Goal: Task Accomplishment & Management: Manage account settings

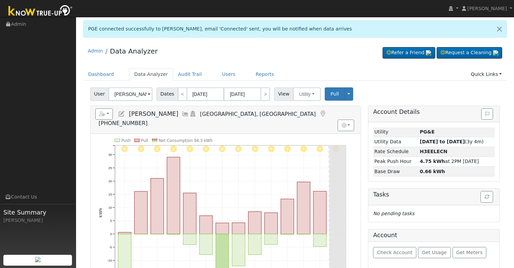
scroll to position [68, 0]
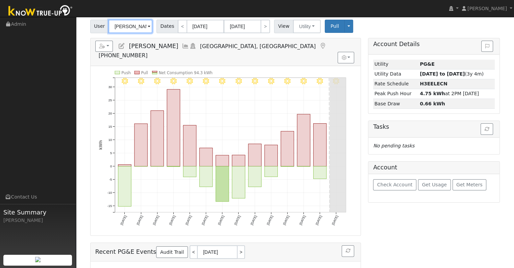
click at [130, 24] on input "Glenda Josey" at bounding box center [131, 27] width 44 height 14
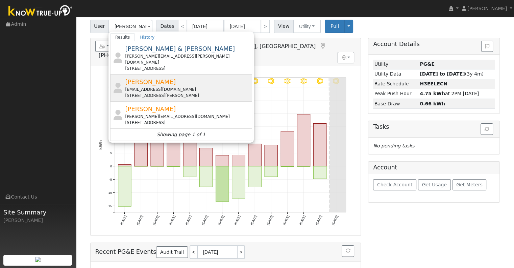
click at [187, 79] on div "Robert Kutz roblkutz@gmail.com 1537 East Cromwell Avenue, Fresno, CA 93720" at bounding box center [187, 87] width 125 height 21
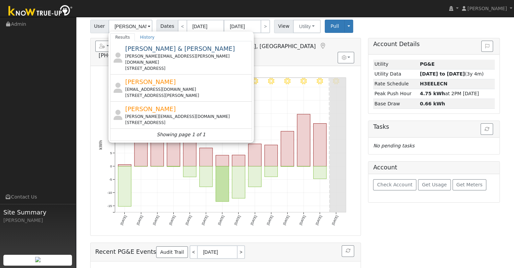
type input "Robert Kutz"
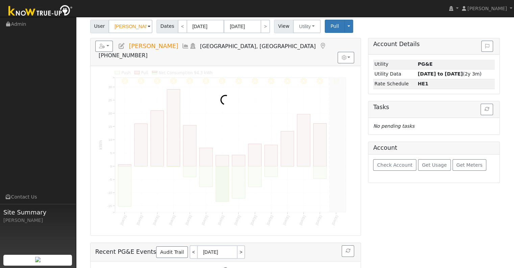
scroll to position [0, 0]
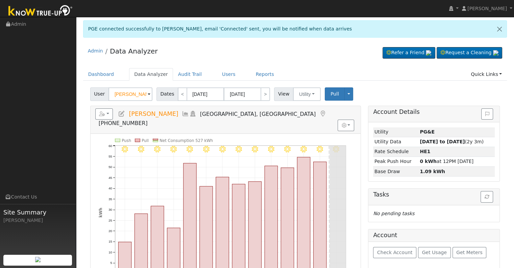
click at [121, 113] on icon at bounding box center [121, 114] width 7 height 6
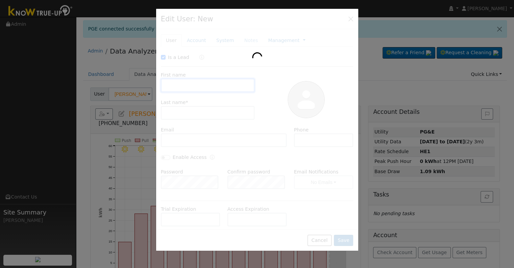
checkbox input "true"
type input "Robert"
type input "Kutz"
type input "roblkutz@gmail.com"
type input "5596189314"
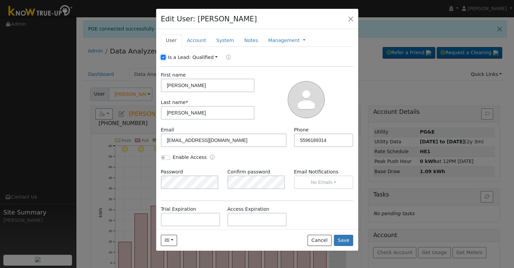
click at [162, 57] on input "Is a Lead:" at bounding box center [163, 57] width 5 height 5
checkbox input "false"
click at [164, 156] on input "Enable Access" at bounding box center [165, 157] width 9 height 5
checkbox input "true"
click at [192, 39] on link "Account" at bounding box center [196, 40] width 29 height 13
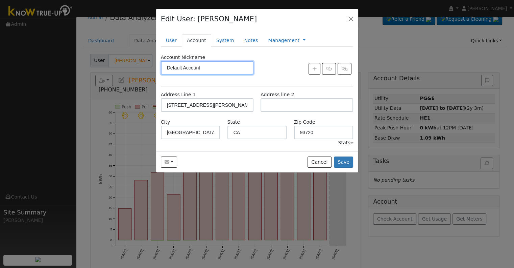
scroll to position [34, 0]
click at [216, 40] on link "System" at bounding box center [225, 40] width 28 height 13
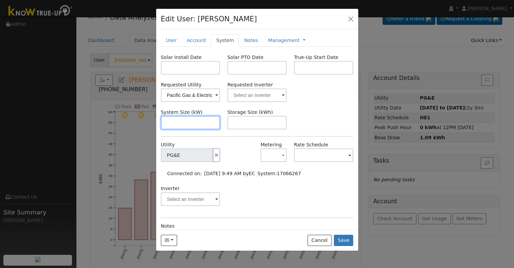
click at [178, 125] on input "text" at bounding box center [191, 123] width 60 height 14
paste input "8.610"
type input "8.6"
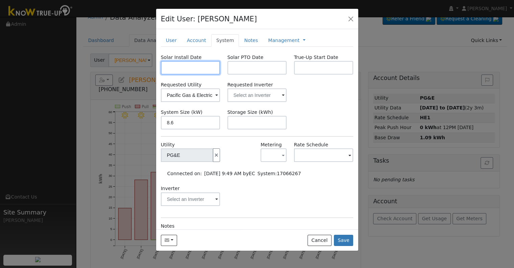
click at [166, 67] on input "text" at bounding box center [191, 68] width 60 height 14
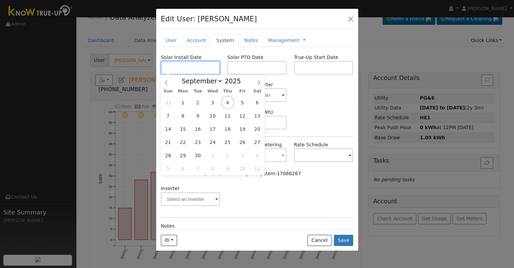
paste input "7/28/2025"
type input "07/28/2025"
select select "6"
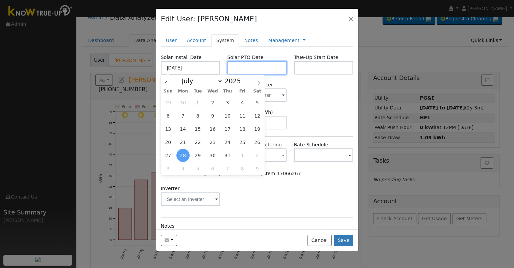
click at [274, 67] on input "text" at bounding box center [258, 68] width 60 height 14
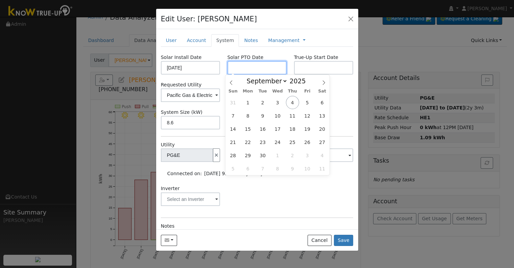
paste input "9/4/2025"
type input "[DATE]"
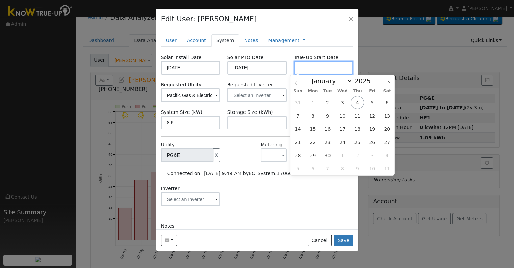
click at [325, 70] on input "text" at bounding box center [324, 68] width 60 height 14
paste input "9/4/2025"
type input "[DATE]"
click at [255, 93] on input "text" at bounding box center [258, 95] width 60 height 14
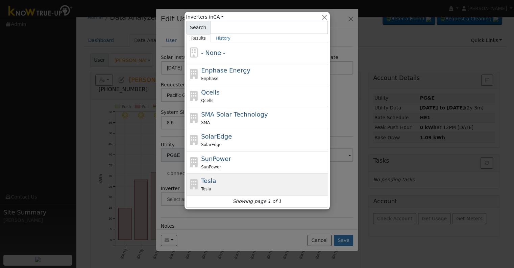
click at [227, 178] on div "Tesla Tesla" at bounding box center [263, 184] width 125 height 16
type input "Tesla"
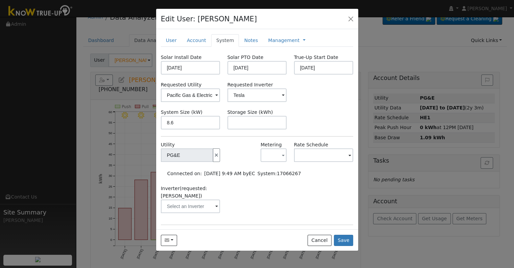
scroll to position [68, 0]
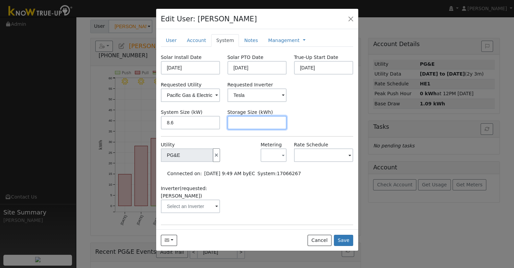
click at [251, 123] on input "text" at bounding box center [258, 123] width 60 height 14
paste input "13.50"
type input "13.5"
click at [303, 40] on link at bounding box center [304, 40] width 3 height 7
click at [303, 61] on link "Billing" at bounding box center [326, 61] width 47 height 9
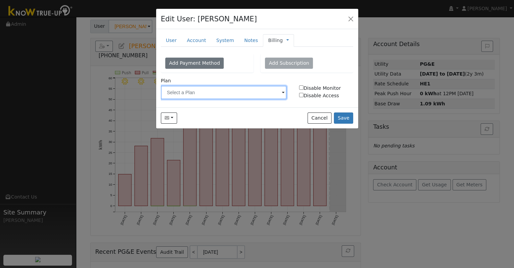
click at [231, 90] on input "text" at bounding box center [224, 93] width 126 height 14
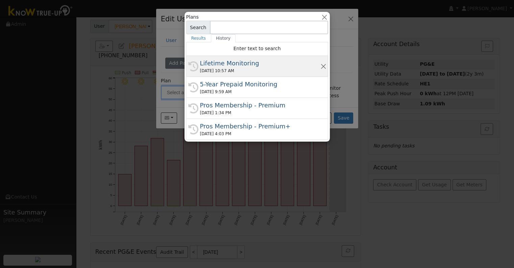
click at [236, 72] on div "09/04/2025 10:57 AM" at bounding box center [260, 71] width 120 height 6
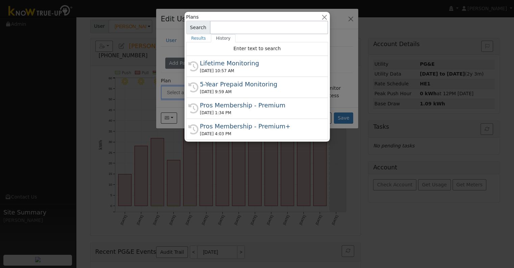
type input "Lifetime Monitoring"
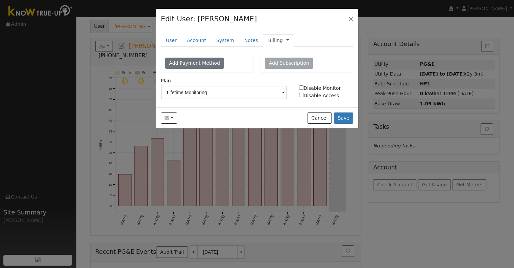
click at [286, 40] on link at bounding box center [287, 40] width 3 height 7
click at [287, 51] on link "Management" at bounding box center [310, 52] width 47 height 9
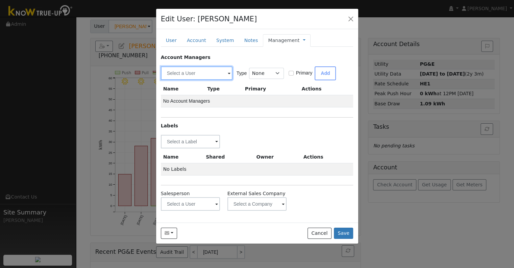
click at [204, 74] on input "text" at bounding box center [197, 73] width 72 height 14
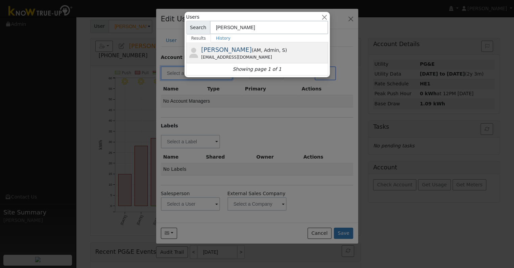
type input "eric"
click at [229, 53] on span "Eric Cisneros" at bounding box center [226, 49] width 51 height 7
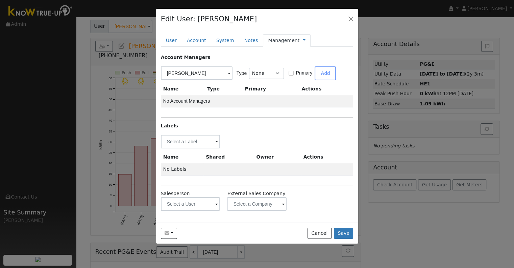
type input "Eric Cisneros"
click at [329, 71] on button "Add" at bounding box center [325, 73] width 21 height 14
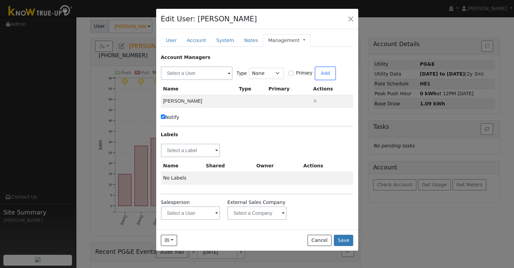
click at [164, 116] on input "Notify" at bounding box center [163, 116] width 4 height 4
checkbox input "false"
click at [184, 152] on input "text" at bounding box center [191, 150] width 60 height 14
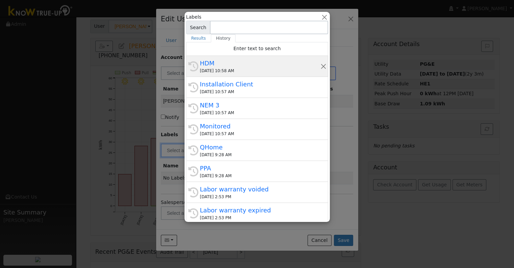
click at [244, 65] on div "HDM" at bounding box center [260, 63] width 120 height 9
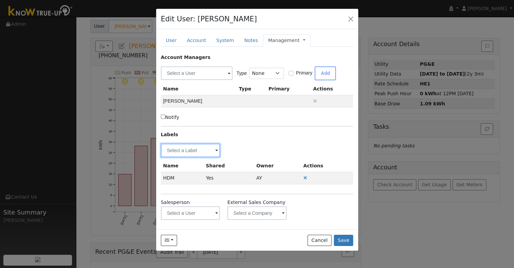
click at [198, 148] on input "text" at bounding box center [191, 150] width 60 height 14
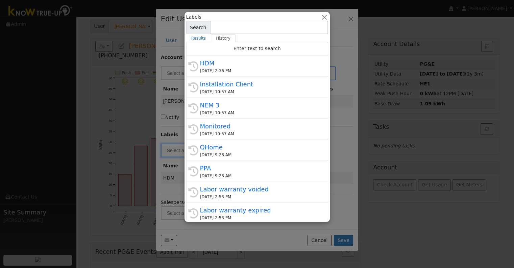
click at [255, 81] on div "Installation Client" at bounding box center [260, 83] width 120 height 9
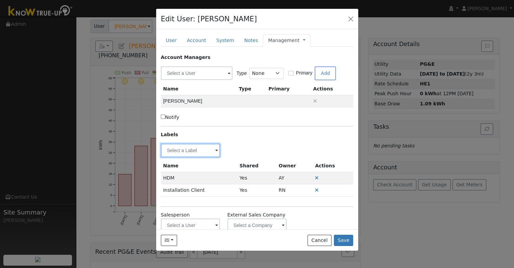
click at [185, 153] on input "text" at bounding box center [191, 150] width 60 height 14
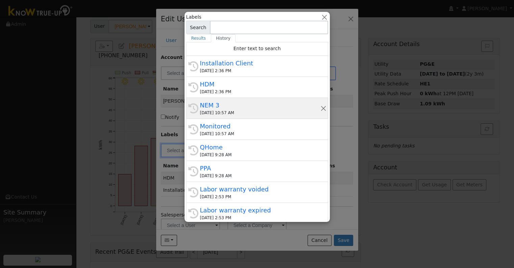
click at [252, 107] on div "NEM 3" at bounding box center [260, 104] width 120 height 9
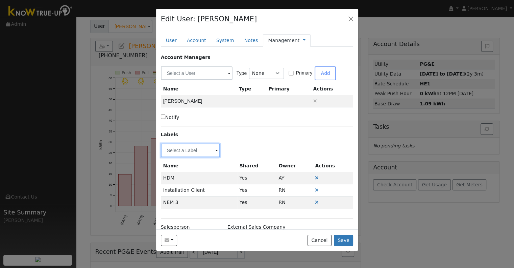
click at [191, 151] on input "text" at bounding box center [191, 150] width 60 height 14
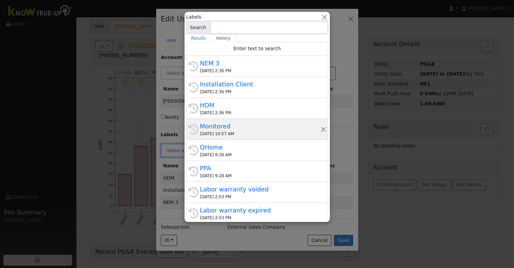
click at [262, 128] on div "Monitored" at bounding box center [260, 125] width 120 height 9
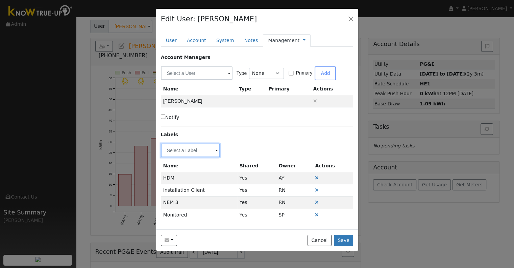
click at [189, 149] on input "text" at bounding box center [191, 150] width 60 height 14
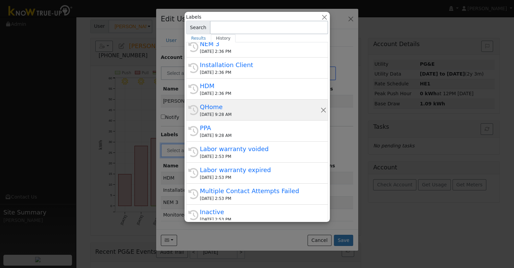
scroll to position [0, 0]
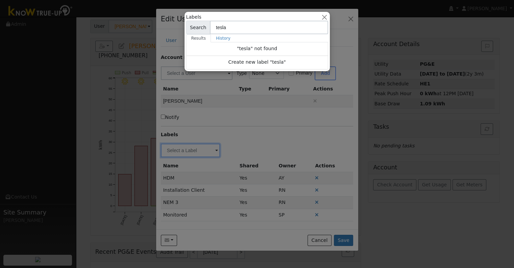
type input "tesla"
click at [242, 117] on div at bounding box center [257, 134] width 514 height 268
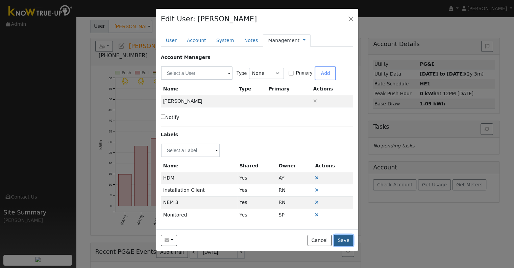
click at [344, 238] on button "Save" at bounding box center [344, 239] width 20 height 11
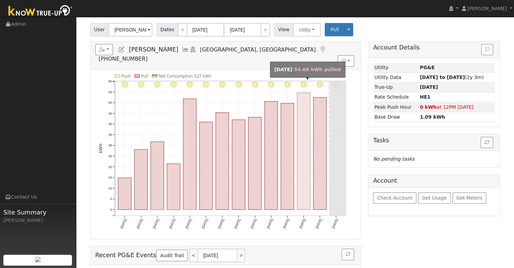
scroll to position [68, 0]
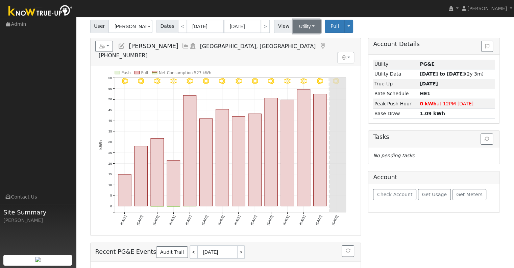
click at [300, 28] on button "Utility" at bounding box center [307, 27] width 28 height 14
click at [265, 46] on h5 "Reports Scenario Health Check Energy Audit Account Timeline User Audit Trail In…" at bounding box center [225, 50] width 261 height 19
click at [133, 27] on input "Robert Kutz" at bounding box center [131, 27] width 44 height 14
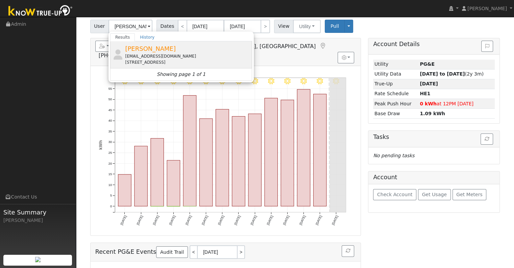
click at [151, 50] on span "Casey Brown" at bounding box center [150, 48] width 51 height 7
type input "Casey Brown"
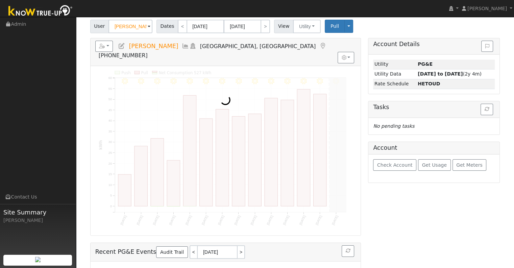
scroll to position [0, 0]
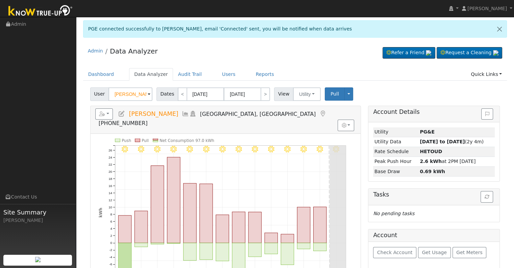
click at [123, 113] on icon at bounding box center [121, 114] width 7 height 6
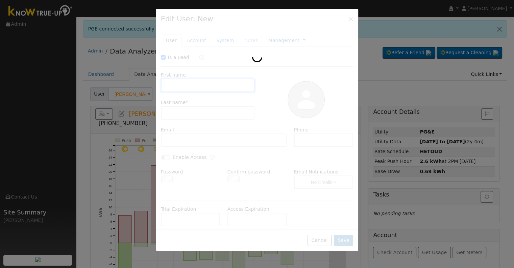
checkbox input "true"
type input "Casey"
type input "Brown"
type input "hellacleancasey@gmail.com"
type input "5599039910"
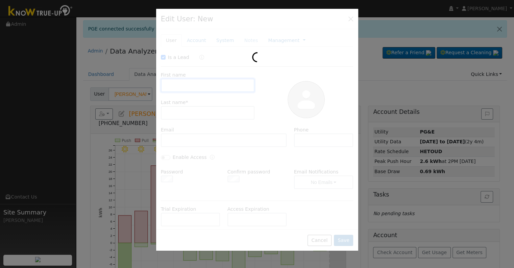
checkbox input "false"
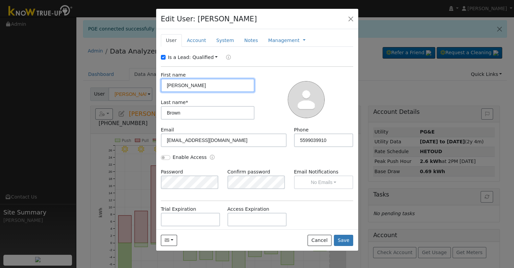
click at [189, 87] on input "Casey" at bounding box center [208, 85] width 94 height 14
paste input "Brown, Casey & Brittan"
drag, startPoint x: 184, startPoint y: 87, endPoint x: 162, endPoint y: 88, distance: 22.0
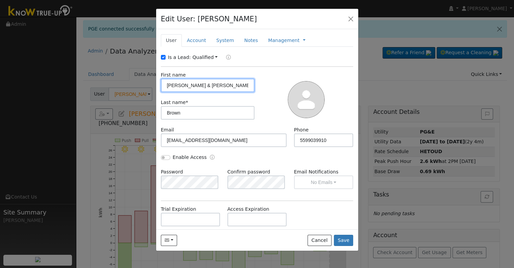
click at [162, 88] on input "Brown, Casey & Brittany" at bounding box center [208, 85] width 94 height 14
type input "Casey & Brittany"
click at [164, 57] on input "Is a Lead:" at bounding box center [163, 57] width 5 height 5
checkbox input "false"
click at [165, 155] on input "Enable Access" at bounding box center [165, 157] width 9 height 5
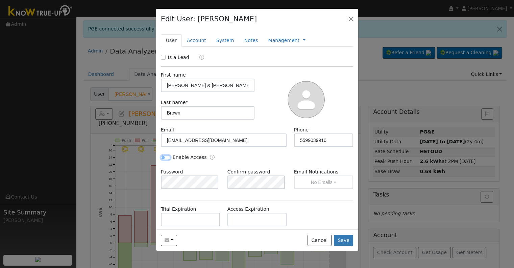
checkbox input "true"
click at [196, 36] on link "Account" at bounding box center [196, 40] width 29 height 13
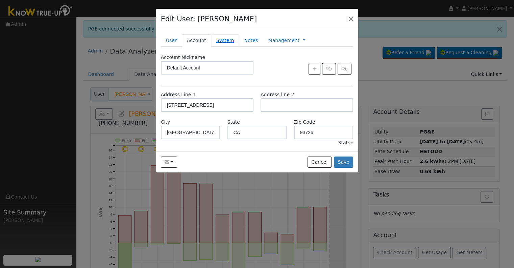
click at [217, 39] on link "System" at bounding box center [225, 40] width 28 height 13
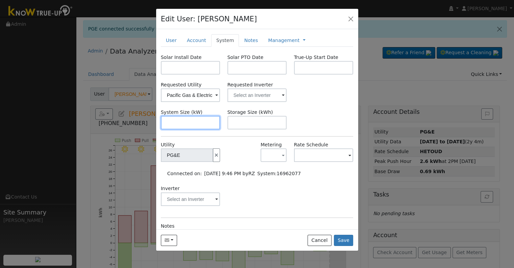
click at [178, 121] on input "text" at bounding box center [191, 123] width 60 height 14
paste input "10.120"
type input "10.1"
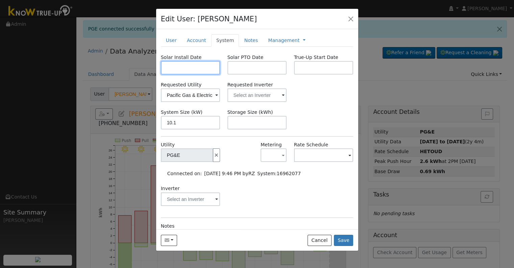
click at [182, 68] on input "text" at bounding box center [191, 68] width 60 height 14
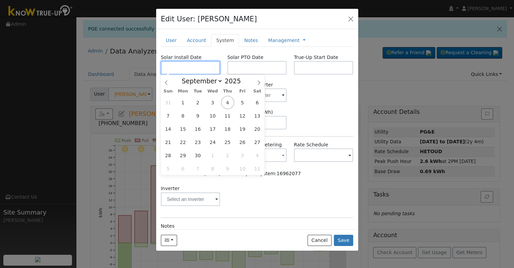
paste input "7/24/2025"
type input "07/24/2025"
select select "6"
click at [257, 70] on input "text" at bounding box center [258, 68] width 60 height 14
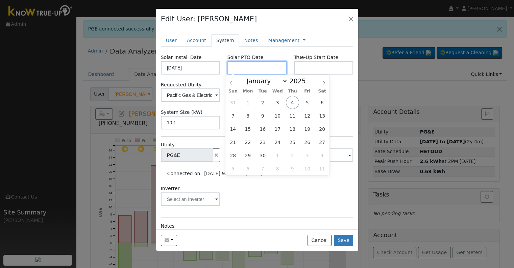
paste input "9/4/2025"
type input "[DATE]"
click at [341, 63] on input "text" at bounding box center [324, 68] width 60 height 14
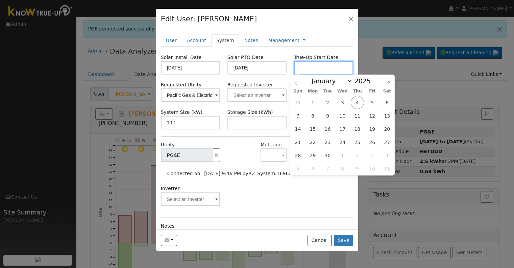
paste input "9/4/2025"
type input "[DATE]"
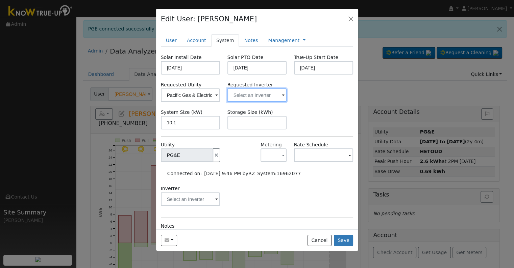
click at [263, 94] on input "text" at bounding box center [258, 95] width 60 height 14
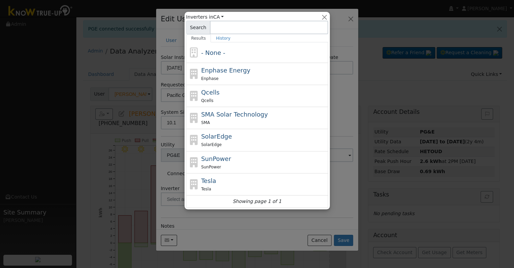
click at [231, 222] on div at bounding box center [257, 134] width 514 height 268
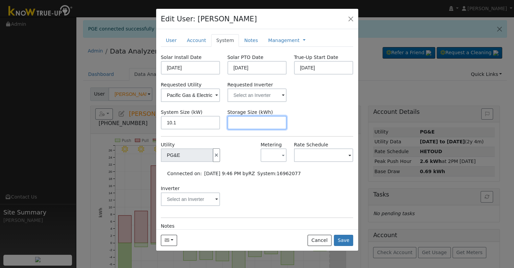
click at [246, 118] on input "text" at bounding box center [258, 123] width 60 height 14
paste input "24.00"
type input "24"
click at [303, 39] on link at bounding box center [304, 40] width 3 height 7
click at [303, 60] on link "Billing" at bounding box center [326, 61] width 47 height 9
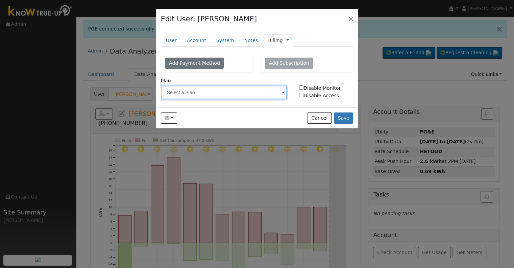
click at [245, 94] on input "text" at bounding box center [224, 93] width 126 height 14
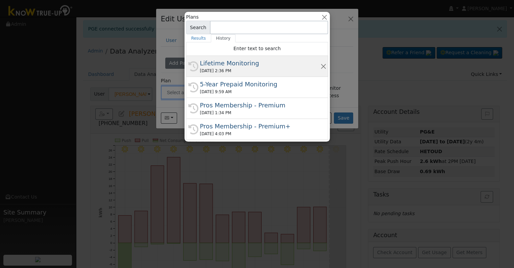
click at [248, 65] on div "Lifetime Monitoring" at bounding box center [260, 63] width 120 height 9
type input "Lifetime Monitoring"
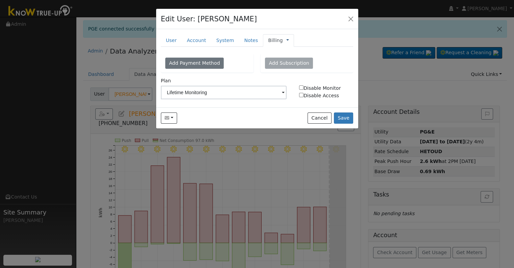
click at [286, 40] on link at bounding box center [287, 40] width 3 height 7
click at [290, 51] on link "Management" at bounding box center [310, 52] width 47 height 9
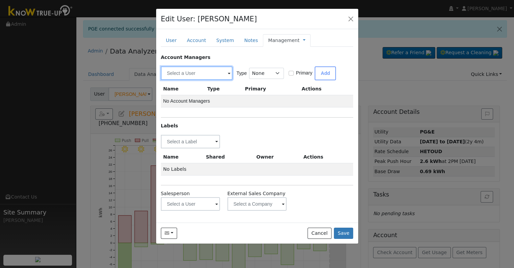
click at [193, 72] on input "text" at bounding box center [197, 73] width 72 height 14
type input "r"
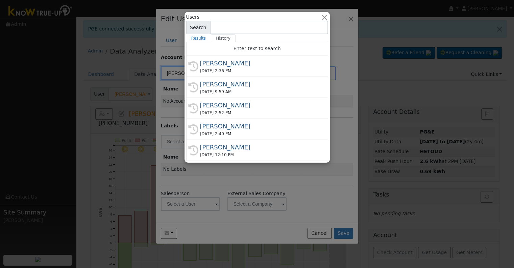
type input "obbie"
click at [239, 24] on input at bounding box center [269, 28] width 118 height 14
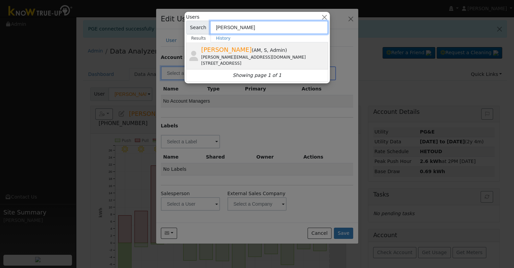
type input "robbie"
click at [228, 51] on span "Robbie Zimbelman" at bounding box center [226, 49] width 51 height 7
type input "Robbie Zimbelman"
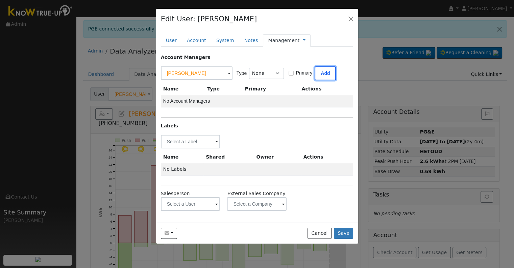
drag, startPoint x: 325, startPoint y: 73, endPoint x: 319, endPoint y: 80, distance: 9.1
click at [325, 73] on button "Add" at bounding box center [325, 73] width 21 height 14
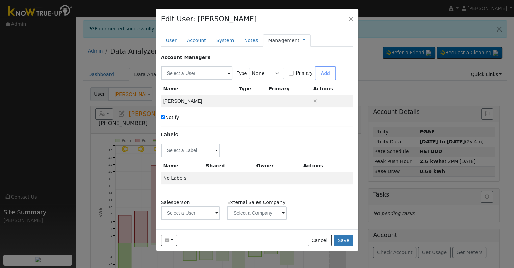
click at [170, 119] on label "Notify" at bounding box center [170, 117] width 19 height 7
click at [165, 119] on input "Notify" at bounding box center [163, 116] width 4 height 4
checkbox input "false"
click at [177, 148] on input "text" at bounding box center [191, 150] width 60 height 14
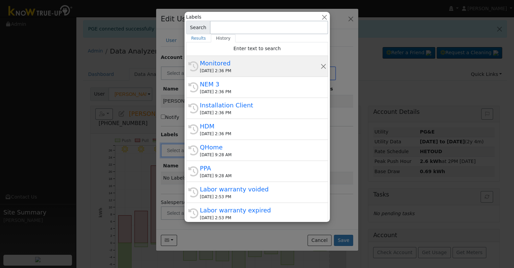
click at [236, 69] on div "09/04/2025 2:36 PM" at bounding box center [260, 71] width 120 height 6
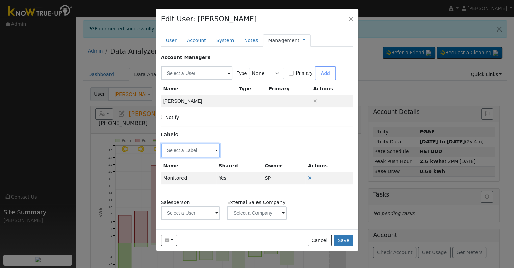
click at [181, 150] on input "text" at bounding box center [191, 150] width 60 height 14
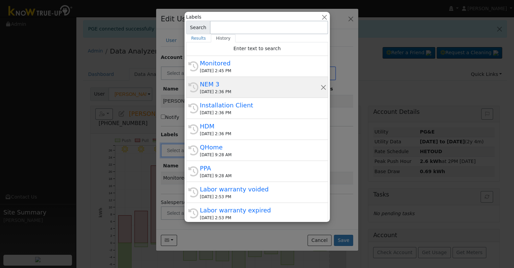
click at [231, 89] on div "09/04/2025 2:36 PM" at bounding box center [260, 92] width 120 height 6
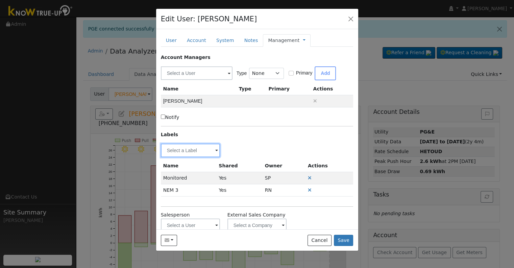
click at [180, 149] on input "text" at bounding box center [191, 150] width 60 height 14
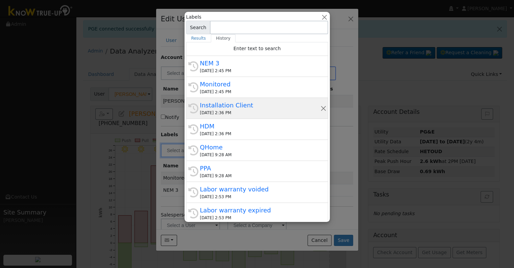
click at [234, 110] on div "09/04/2025 2:36 PM" at bounding box center [260, 113] width 120 height 6
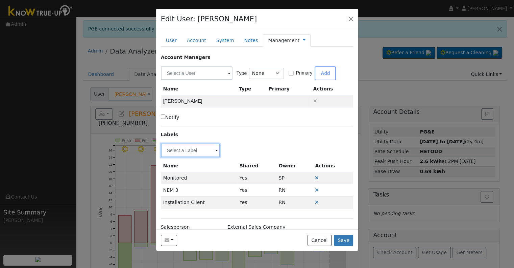
click at [183, 149] on input "text" at bounding box center [191, 150] width 60 height 14
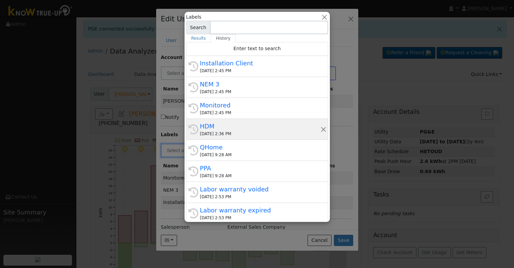
click at [237, 131] on div "09/04/2025 2:36 PM" at bounding box center [260, 134] width 120 height 6
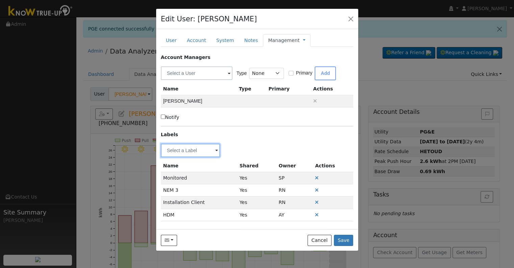
click at [180, 148] on input "text" at bounding box center [191, 150] width 60 height 14
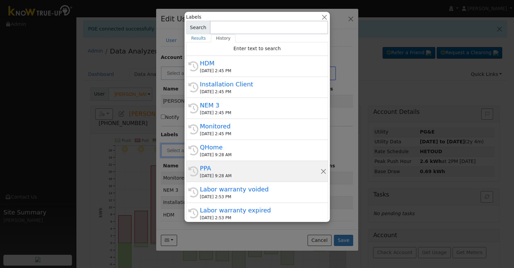
scroll to position [170, 0]
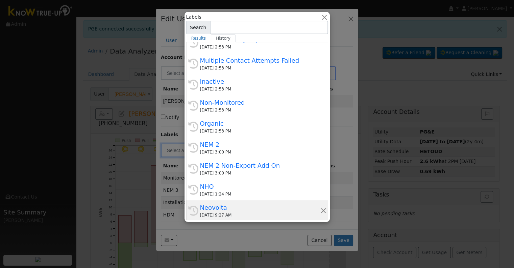
click at [229, 208] on div "Neovolta" at bounding box center [260, 207] width 120 height 9
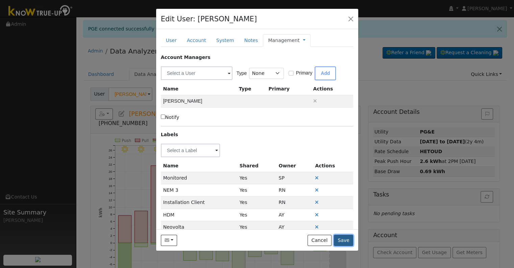
click at [342, 240] on button "Save" at bounding box center [344, 239] width 20 height 11
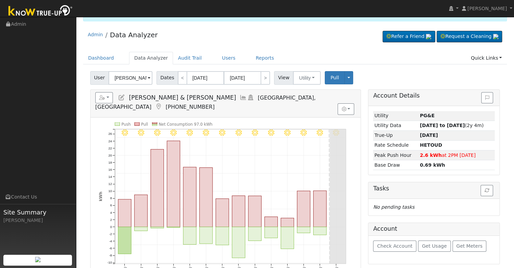
scroll to position [50, 0]
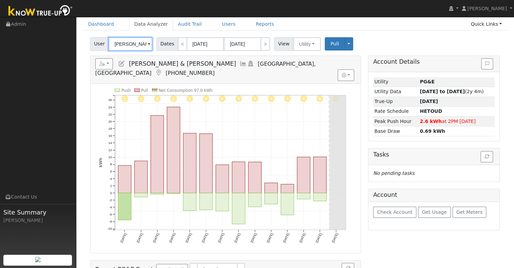
click at [130, 44] on input "Casey & Brittany Brown" at bounding box center [131, 44] width 44 height 14
paste input "Heredia, Leonard"
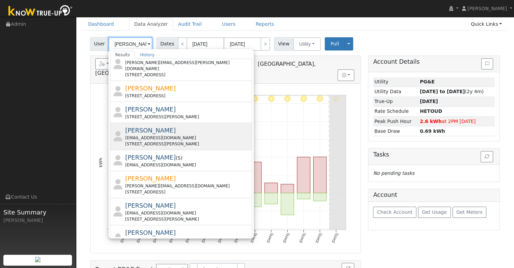
scroll to position [0, 0]
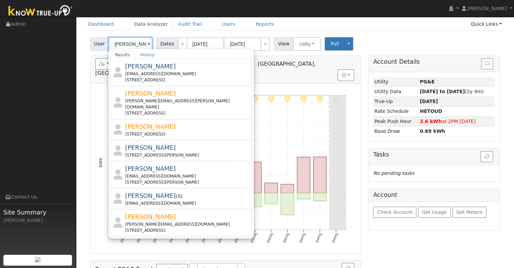
click at [113, 44] on input "Heredia" at bounding box center [131, 44] width 44 height 14
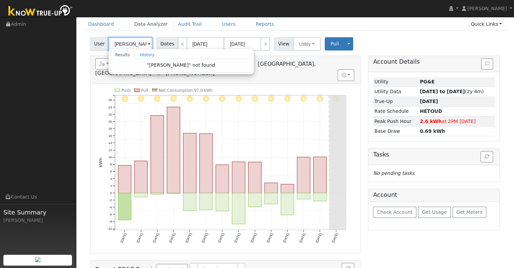
drag, startPoint x: 120, startPoint y: 44, endPoint x: 141, endPoint y: 43, distance: 21.0
click at [141, 43] on input "leo Heredia" at bounding box center [131, 44] width 44 height 14
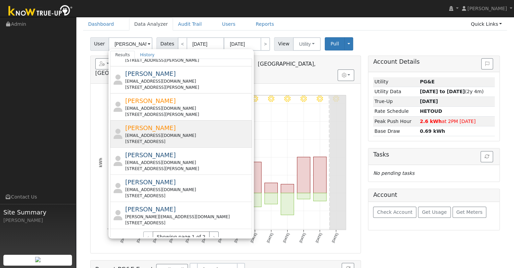
scroll to position [243, 0]
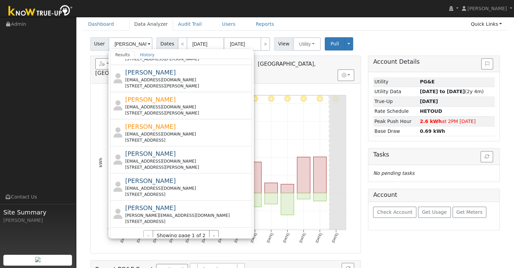
click at [99, 100] on icon "9/03 - Clear 9/02 - Clear 9/01 - Clear 8/31 - Clear 8/30 - Clear 8/29 - Clear 8…" at bounding box center [226, 170] width 254 height 164
type input "Casey & Brittany Brown"
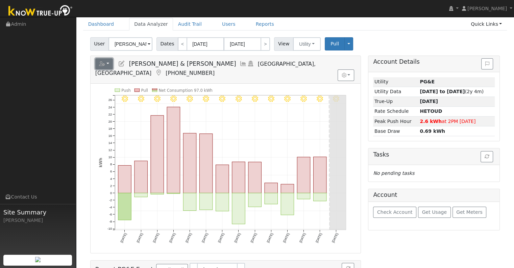
click at [102, 65] on icon "button" at bounding box center [102, 63] width 6 height 5
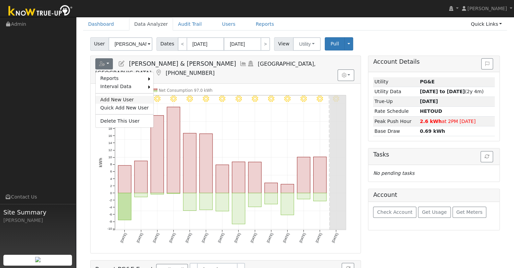
click at [108, 97] on link "Add New User" at bounding box center [125, 100] width 58 height 8
checkbox input "false"
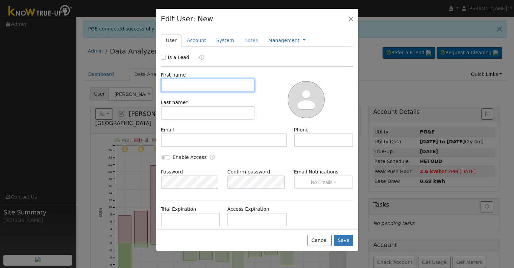
click at [194, 84] on input "text" at bounding box center [208, 85] width 94 height 14
paste input "[PERSON_NAME]"
click at [194, 82] on input "[PERSON_NAME]" at bounding box center [208, 85] width 94 height 14
type input "Leonard"
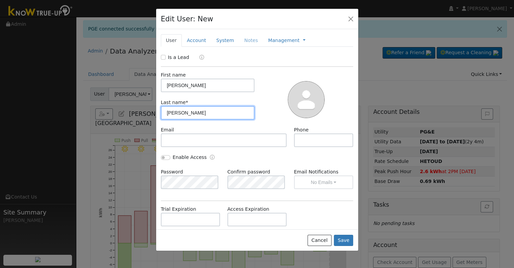
type input "Heredia"
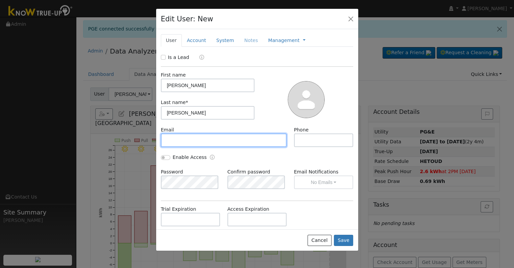
click at [215, 144] on input "text" at bounding box center [224, 140] width 126 height 14
paste input "leonardheredia@ymail.com"
type input "leonardheredia@ymail.com"
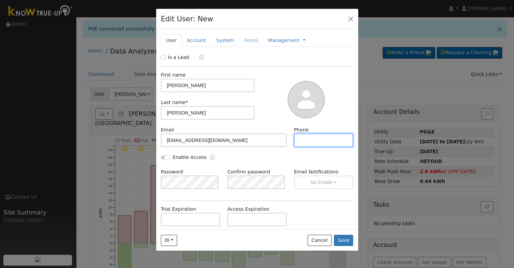
click at [311, 137] on input "text" at bounding box center [324, 140] width 60 height 14
paste input "[PHONE_NUMBER]"
type input "[PHONE_NUMBER]"
click at [199, 42] on link "Account" at bounding box center [196, 40] width 29 height 13
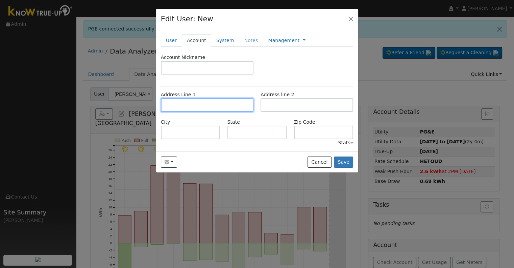
click at [185, 104] on input "text" at bounding box center [207, 105] width 93 height 14
paste input "[STREET_ADDRESS]"
type input "[STREET_ADDRESS]"
type input "Clovis"
type input "CA"
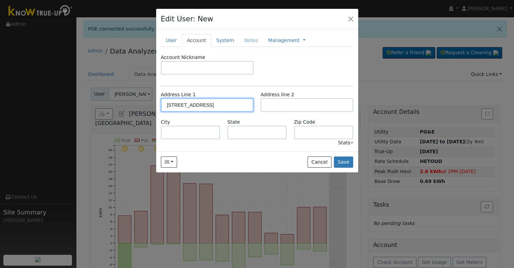
type input "93612"
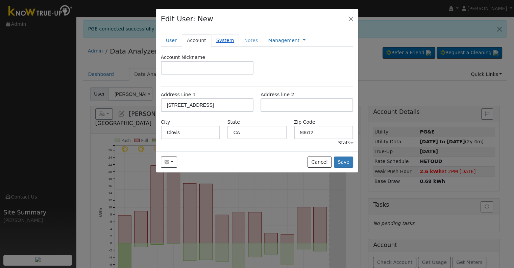
click at [218, 40] on link "System" at bounding box center [225, 40] width 28 height 13
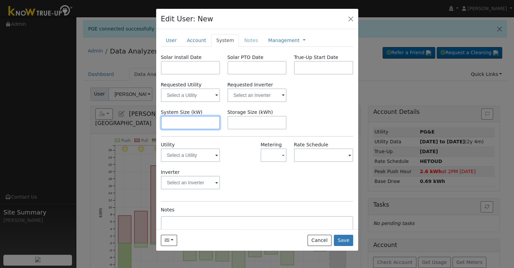
click at [184, 124] on input "text" at bounding box center [191, 123] width 60 height 14
paste input "10.250"
type input "10.3"
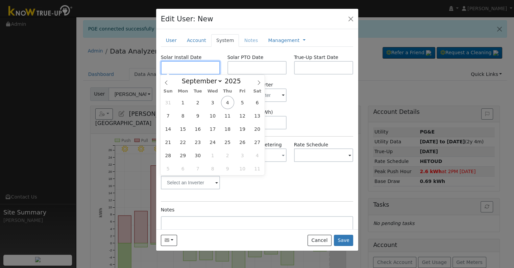
click at [184, 65] on input "text" at bounding box center [191, 68] width 60 height 14
paste input "6/10/2025"
type input "06/10/2025"
select select "5"
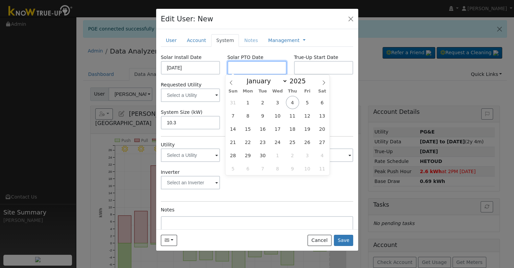
click at [272, 68] on input "text" at bounding box center [258, 68] width 60 height 14
paste input "9/4/2025"
type input "[DATE]"
click at [312, 67] on input "text" at bounding box center [324, 68] width 60 height 14
paste input "9/4/2025"
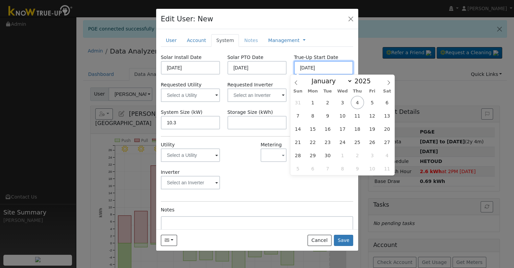
type input "[DATE]"
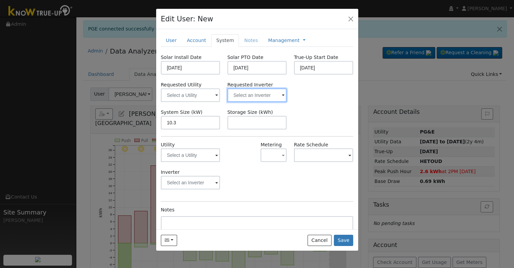
click at [266, 90] on input "text" at bounding box center [258, 95] width 60 height 14
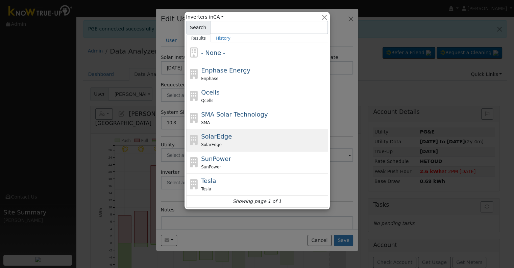
click at [219, 136] on span "SolarEdge" at bounding box center [216, 136] width 31 height 7
type input "SolarEdge"
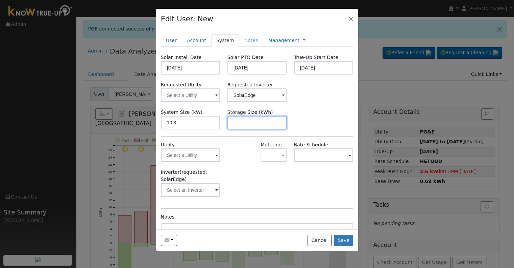
click at [253, 122] on input "text" at bounding box center [258, 123] width 60 height 14
paste input "20.00"
type input "20"
click at [277, 41] on link "Management" at bounding box center [283, 40] width 31 height 7
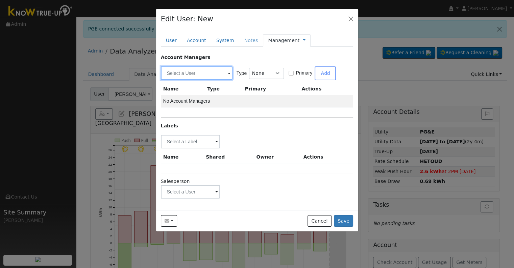
click at [192, 69] on input "text" at bounding box center [197, 73] width 72 height 14
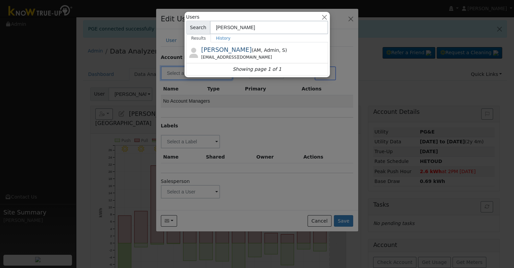
type input "erik"
click at [254, 128] on div at bounding box center [257, 134] width 514 height 268
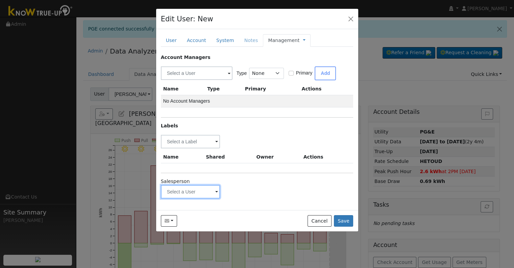
click at [188, 193] on input "text" at bounding box center [191, 192] width 60 height 14
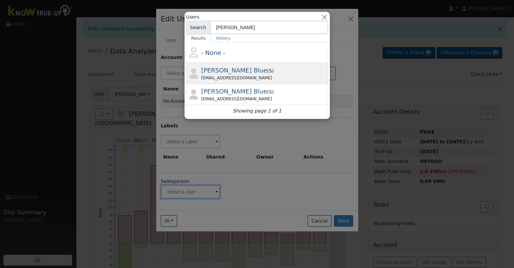
type input "erik"
click at [255, 73] on div "Erik La Blue ( S ) eriklablue+smp@rlvntenergy.com" at bounding box center [263, 73] width 125 height 15
type input "Erik La Blue"
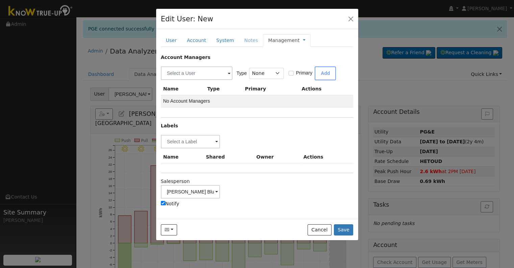
click at [166, 201] on label "Notify" at bounding box center [170, 203] width 19 height 7
click at [165, 201] on input "Notify" at bounding box center [163, 203] width 4 height 4
checkbox input "false"
click at [187, 139] on input "text" at bounding box center [191, 142] width 60 height 14
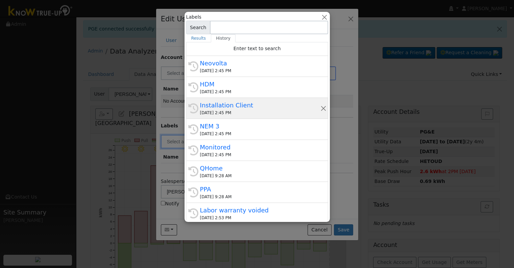
click at [238, 108] on div "Installation Client" at bounding box center [260, 104] width 120 height 9
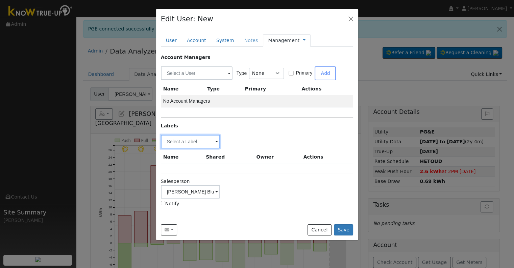
click at [193, 140] on input "text" at bounding box center [191, 142] width 60 height 14
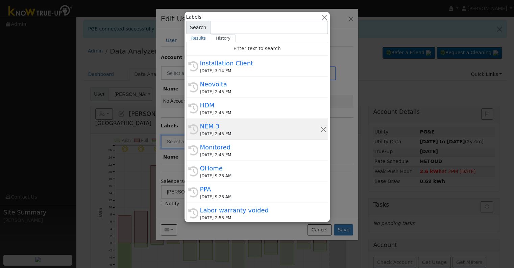
click at [236, 132] on div "09/04/2025 2:45 PM" at bounding box center [260, 134] width 120 height 6
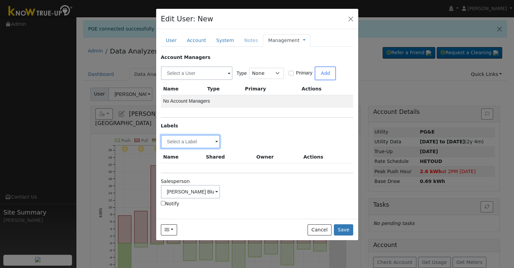
click at [195, 140] on input "text" at bounding box center [191, 142] width 60 height 14
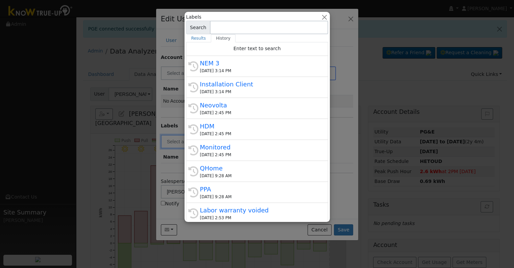
click at [350, 170] on div at bounding box center [257, 134] width 514 height 268
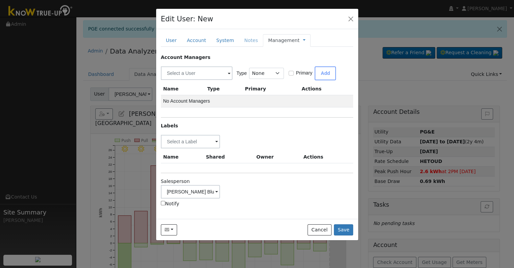
click at [343, 222] on div "Send Email... Cancel Save" at bounding box center [257, 228] width 202 height 21
click at [343, 226] on button "Save" at bounding box center [344, 229] width 20 height 11
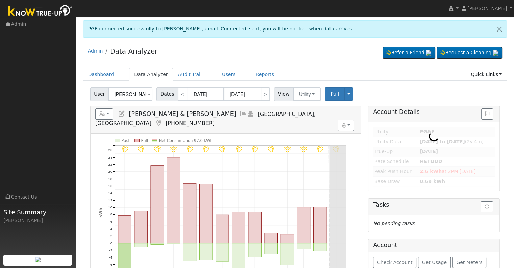
type input "[PERSON_NAME]"
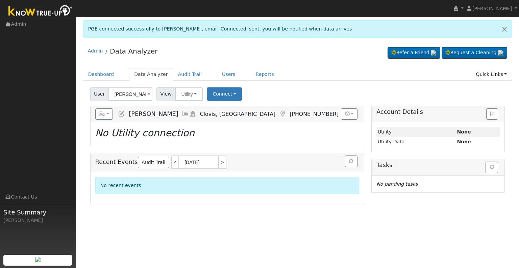
click at [121, 115] on icon at bounding box center [121, 114] width 7 height 6
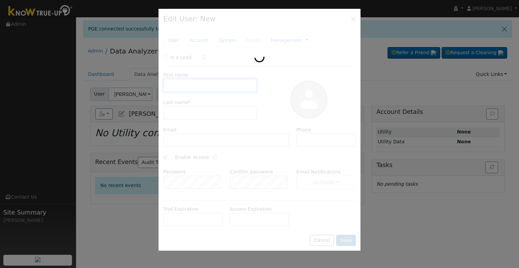
type input "Leonard"
type input "Heredia"
type input "leonardheredia@ymail.com"
type input "[PHONE_NUMBER]"
type input "Erik La Blue"
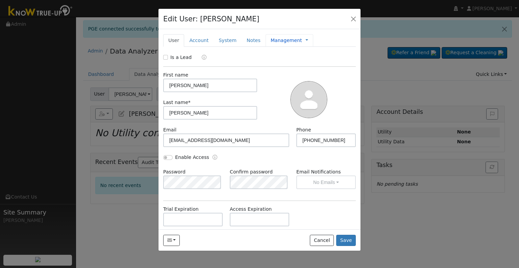
click at [271, 43] on link "Management" at bounding box center [286, 40] width 31 height 7
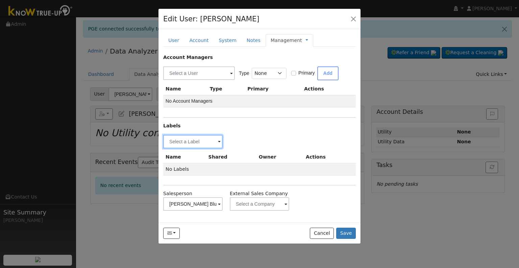
click at [181, 143] on input "text" at bounding box center [193, 142] width 60 height 14
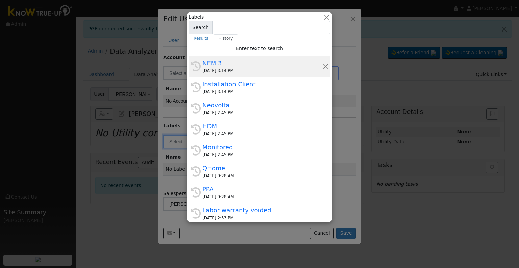
click at [240, 74] on div "History NEM 3 09/04/2025 3:14 PM" at bounding box center [260, 66] width 142 height 21
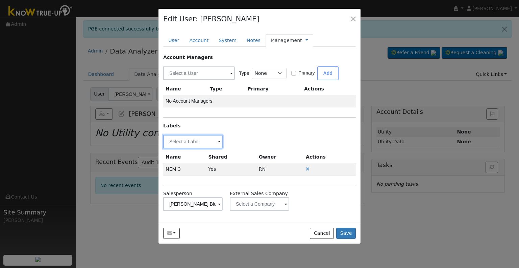
click at [187, 143] on input "text" at bounding box center [193, 142] width 60 height 14
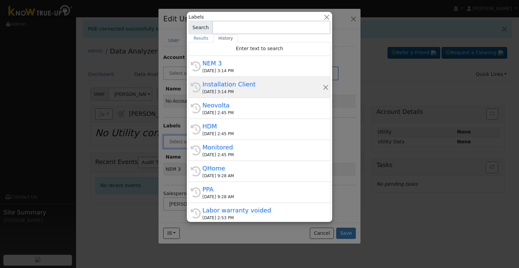
click at [254, 85] on div "Installation Client" at bounding box center [263, 83] width 120 height 9
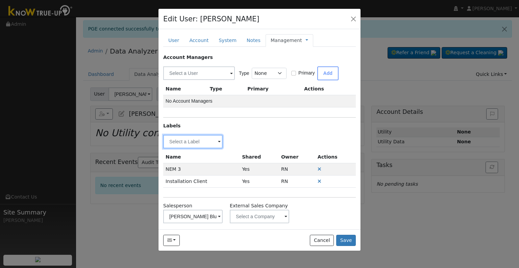
click at [189, 138] on input "text" at bounding box center [193, 142] width 60 height 14
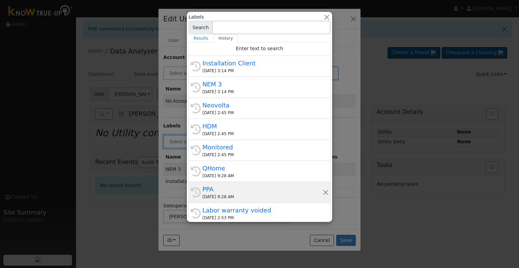
click at [231, 189] on div "PPA" at bounding box center [263, 188] width 120 height 9
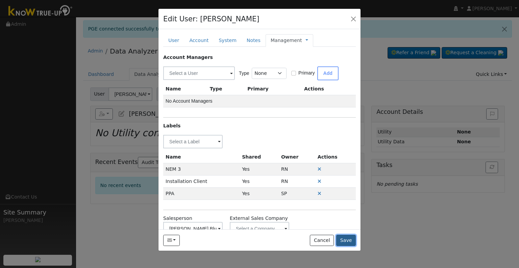
click at [347, 240] on button "Save" at bounding box center [347, 239] width 20 height 11
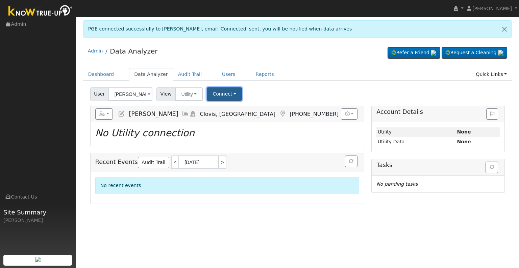
click at [217, 95] on button "Connect" at bounding box center [224, 93] width 35 height 13
click at [216, 109] on link "Select a Provider" at bounding box center [233, 108] width 53 height 9
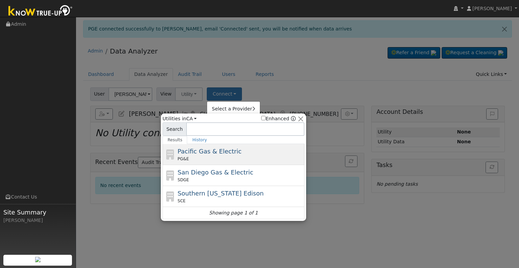
click at [191, 159] on div "PG&E" at bounding box center [240, 159] width 125 height 6
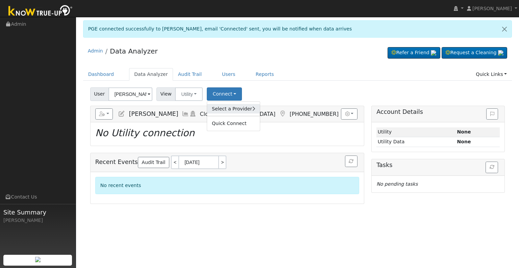
click at [230, 108] on link "Select a Provider" at bounding box center [233, 108] width 53 height 9
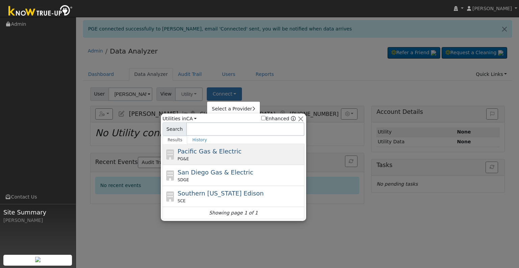
click at [231, 148] on div "Pacific Gas & Electric PG&E" at bounding box center [240, 153] width 125 height 15
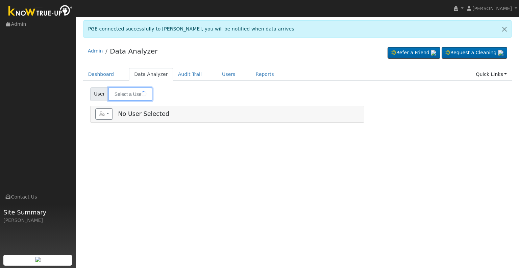
type input "[PERSON_NAME]"
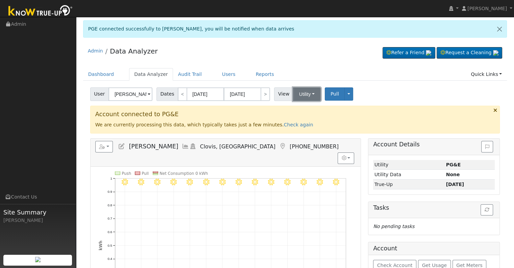
click at [300, 91] on button "Utility" at bounding box center [307, 94] width 28 height 14
click at [303, 116] on link "Solar" at bounding box center [315, 118] width 47 height 9
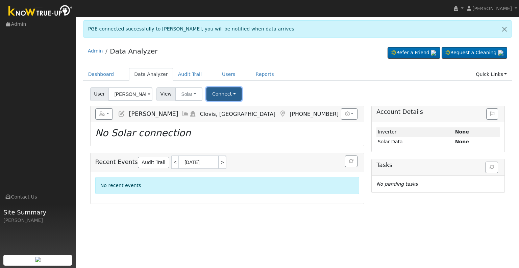
drag, startPoint x: 220, startPoint y: 93, endPoint x: 224, endPoint y: 91, distance: 4.7
click at [220, 93] on button "Connect" at bounding box center [224, 93] width 35 height 13
click at [225, 104] on link "Select a Provider" at bounding box center [233, 108] width 53 height 9
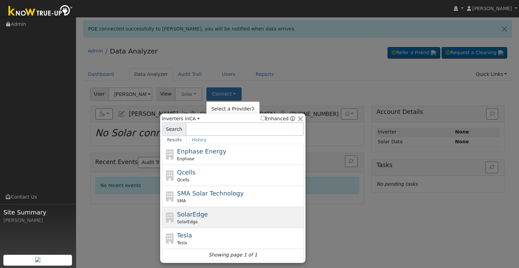
click at [204, 213] on div "SolarEdge SolarEdge" at bounding box center [239, 216] width 125 height 15
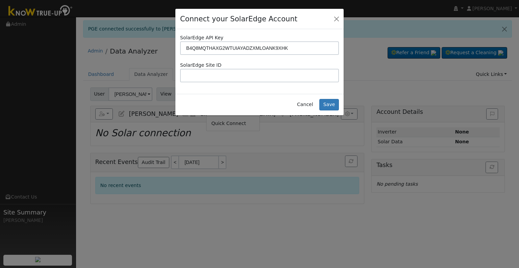
type input "B4Q8MQTHAXG2WTUIAYADZXMLOANK9XHK"
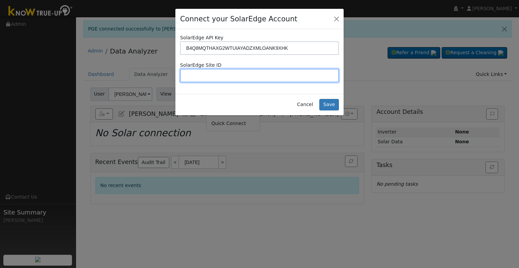
click at [238, 77] on input "text" at bounding box center [259, 76] width 159 height 14
paste input "4714652"
type input "4714652"
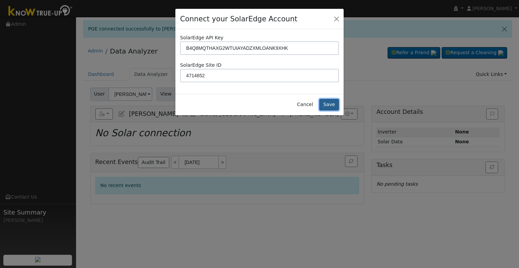
click at [330, 103] on button "Save" at bounding box center [330, 104] width 20 height 11
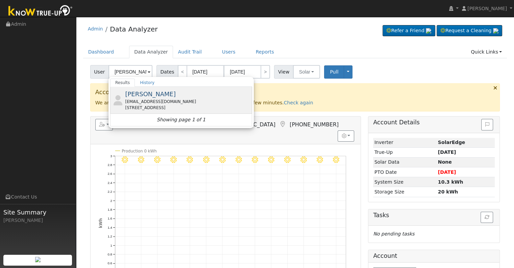
click at [180, 96] on div "Albert Montoya alsammm@gmail.com 5092A Tip Top Rd, Mariposa, CA 95338" at bounding box center [187, 99] width 125 height 21
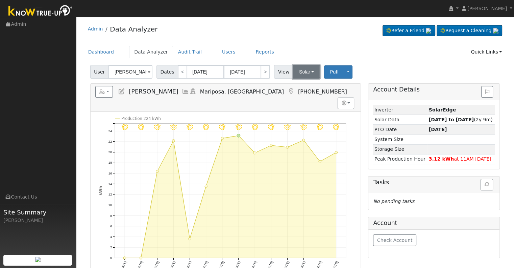
click at [303, 71] on button "Solar" at bounding box center [306, 72] width 27 height 14
click at [306, 85] on link "Utility" at bounding box center [315, 86] width 47 height 9
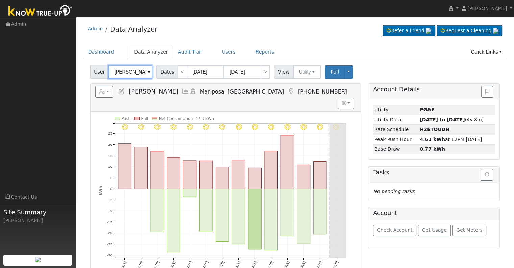
click at [133, 73] on input "Albert Montoya" at bounding box center [131, 72] width 44 height 14
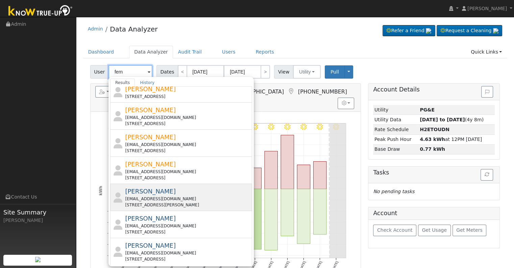
scroll to position [135, 0]
click at [171, 194] on div "lovejjnskyler@gmail.com" at bounding box center [187, 197] width 125 height 6
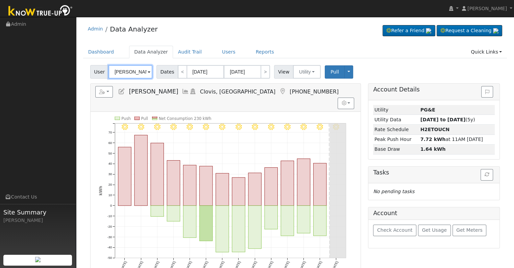
click at [131, 71] on input "Perry Fern" at bounding box center [131, 72] width 44 height 14
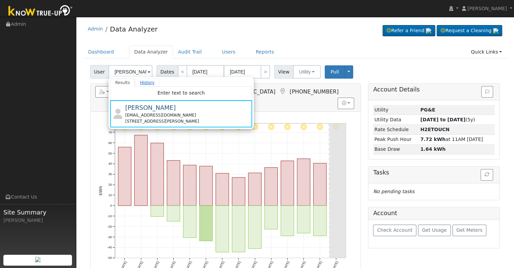
click at [142, 83] on link "History" at bounding box center [147, 82] width 25 height 8
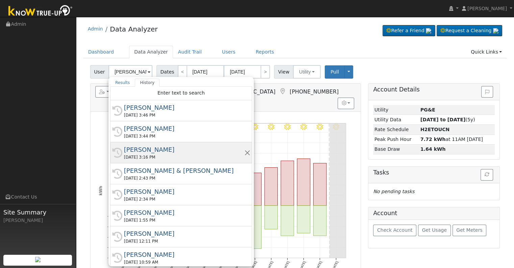
click at [146, 152] on div "[PERSON_NAME]" at bounding box center [184, 149] width 120 height 9
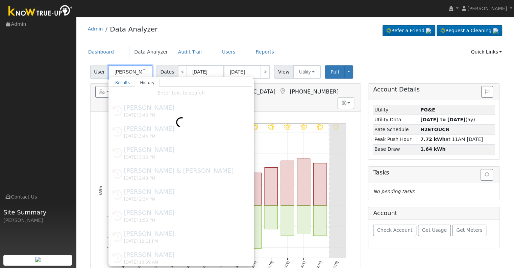
type input "[PERSON_NAME]"
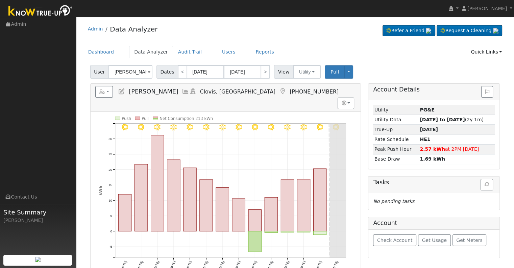
click at [122, 92] on icon at bounding box center [121, 91] width 7 height 6
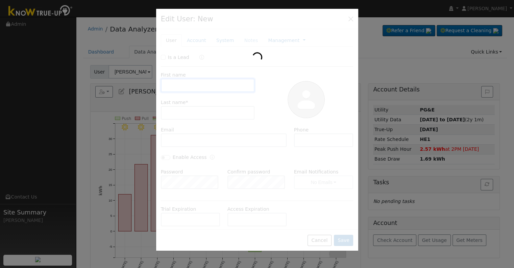
type input "Leonard"
type input "Heredia"
type input "leonardheredia@ymail.com"
type input "[PHONE_NUMBER]"
type input "Erik La Blue"
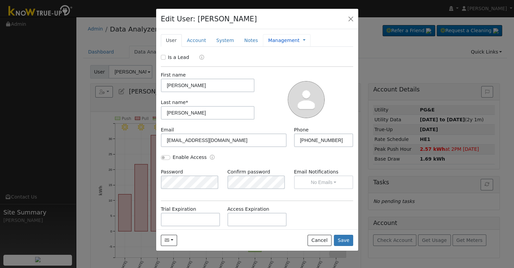
click at [272, 40] on link "Management" at bounding box center [283, 40] width 31 height 7
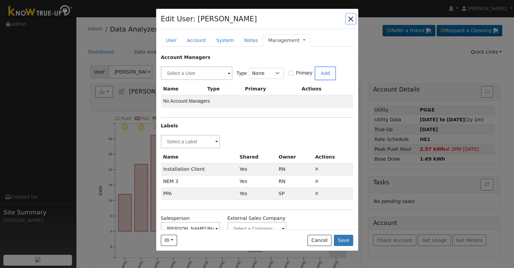
click at [351, 17] on button "button" at bounding box center [350, 18] width 9 height 9
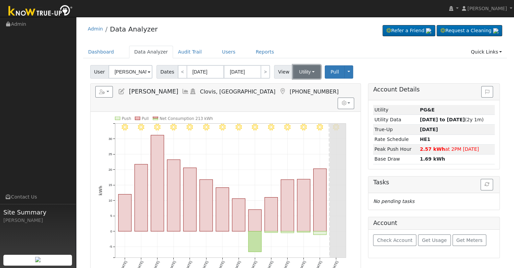
click at [300, 72] on button "Utility" at bounding box center [307, 72] width 28 height 14
